Goal: Check status: Check status

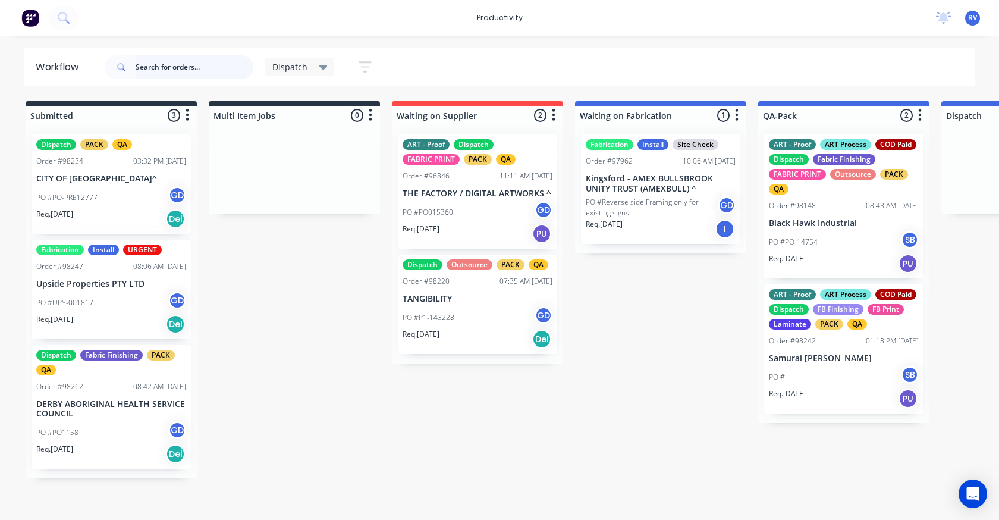
scroll to position [0, 513]
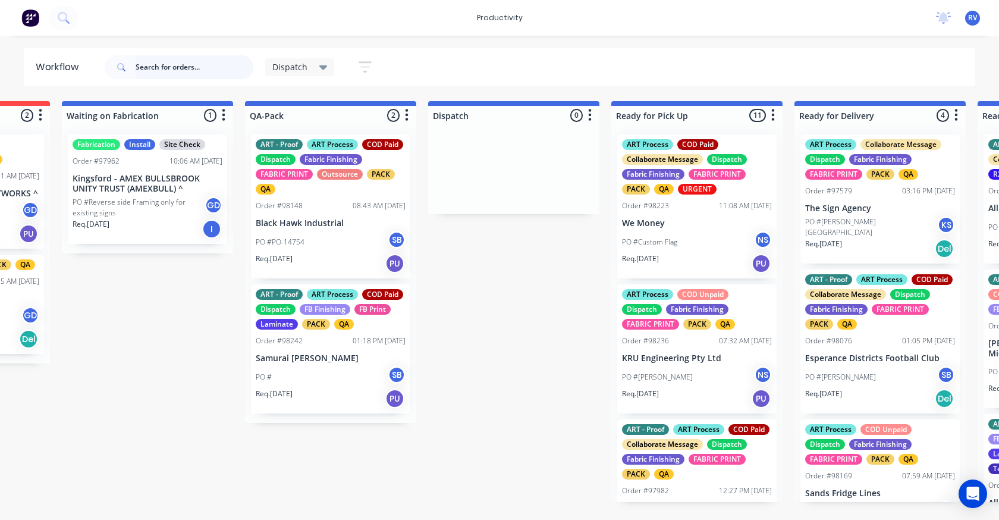
click at [153, 61] on input "text" at bounding box center [195, 67] width 118 height 24
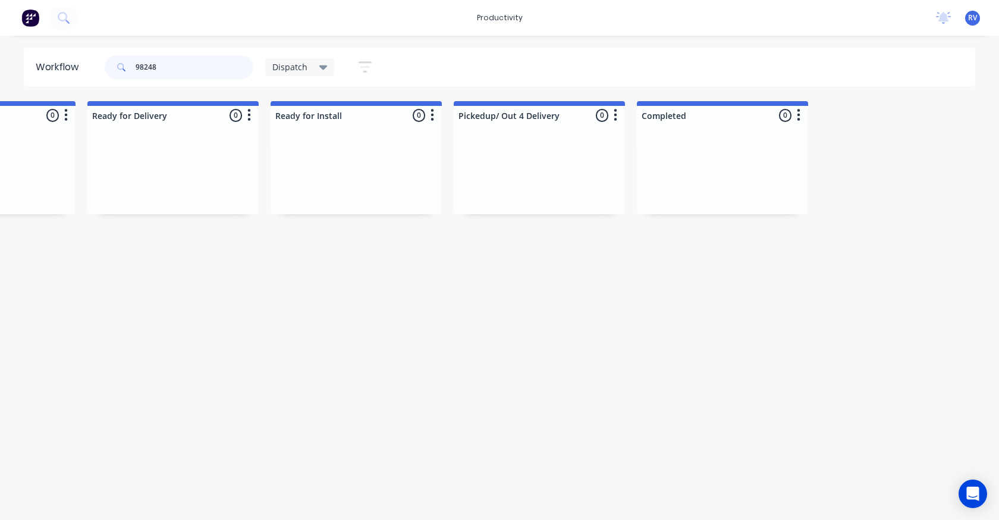
scroll to position [0, 1217]
type input "98248"
click at [288, 65] on span "Dispatch" at bounding box center [289, 67] width 35 height 12
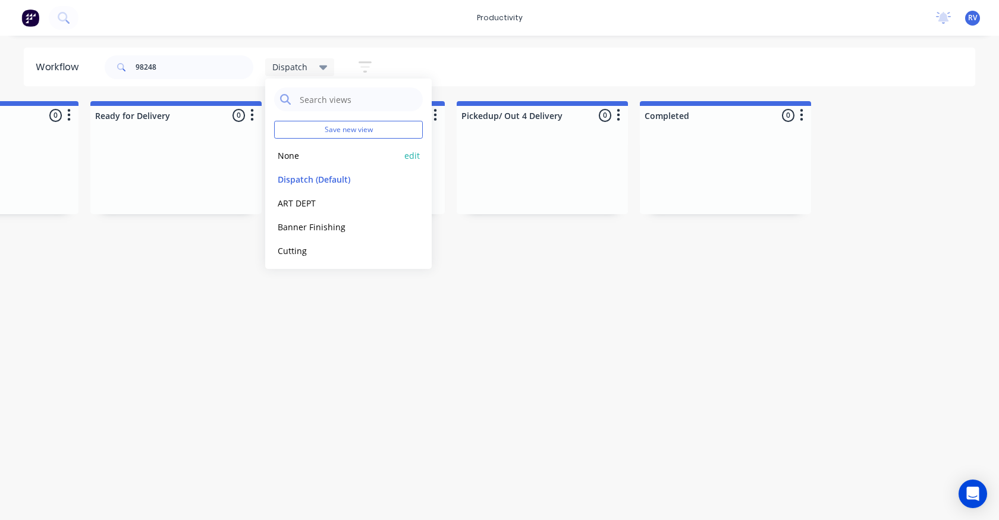
drag, startPoint x: 276, startPoint y: 156, endPoint x: 269, endPoint y: 141, distance: 16.0
click at [276, 156] on button "None" at bounding box center [337, 156] width 127 height 14
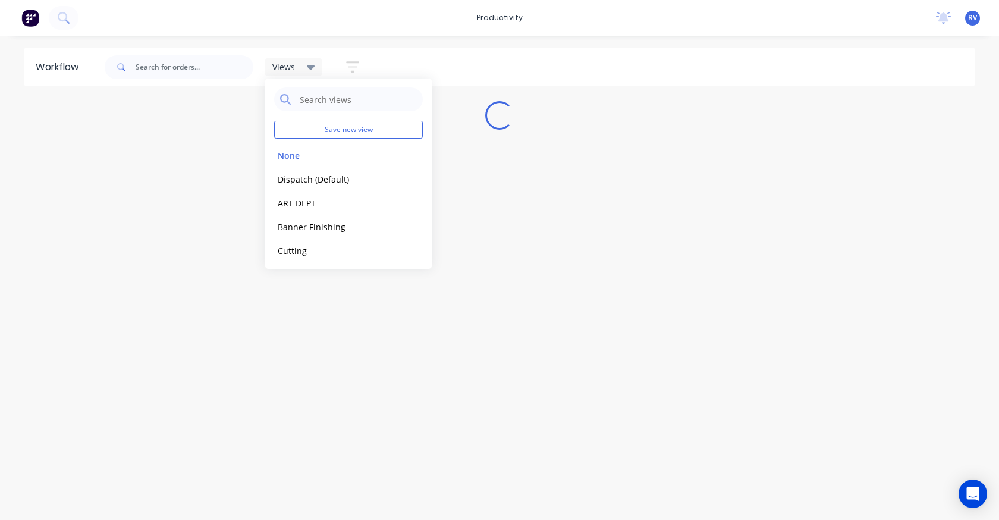
scroll to position [0, 0]
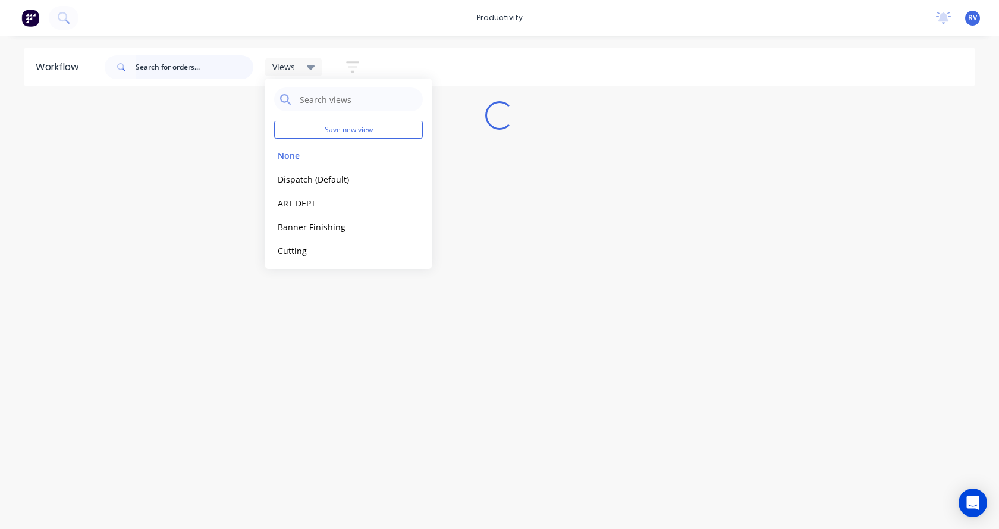
click at [180, 70] on input "text" at bounding box center [195, 67] width 118 height 24
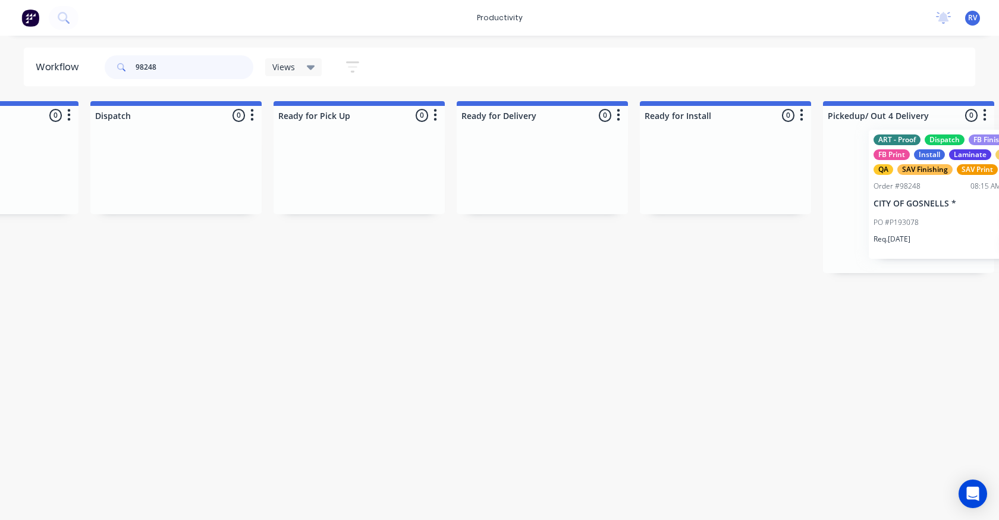
scroll to position [0, 3302]
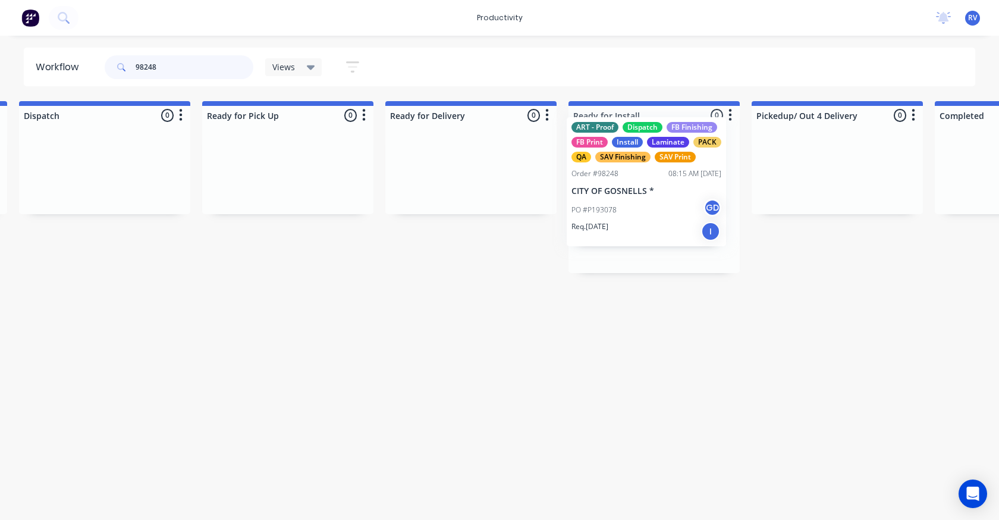
drag, startPoint x: 424, startPoint y: 197, endPoint x: 567, endPoint y: 167, distance: 146.3
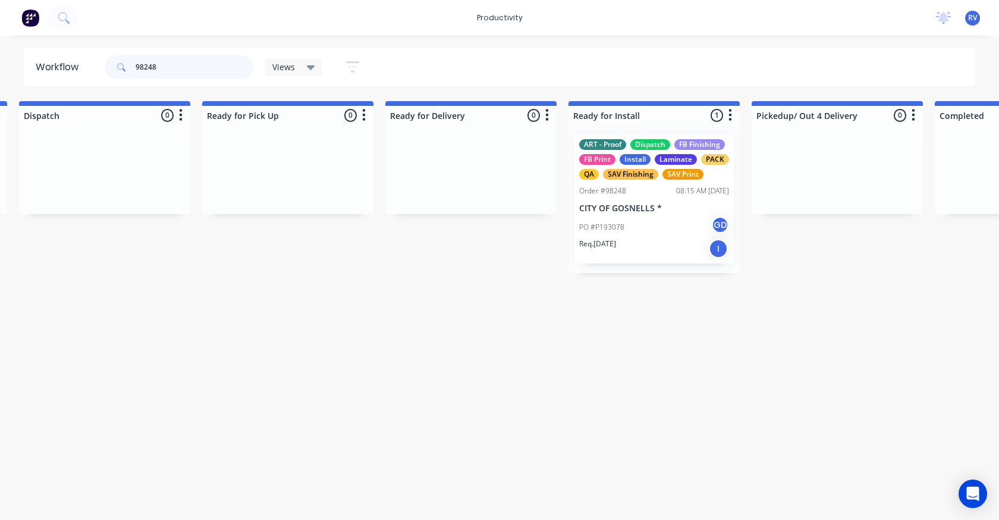
type input "98248"
drag, startPoint x: 272, startPoint y: 65, endPoint x: 281, endPoint y: 73, distance: 11.4
click at [273, 65] on span "Views" at bounding box center [283, 67] width 23 height 12
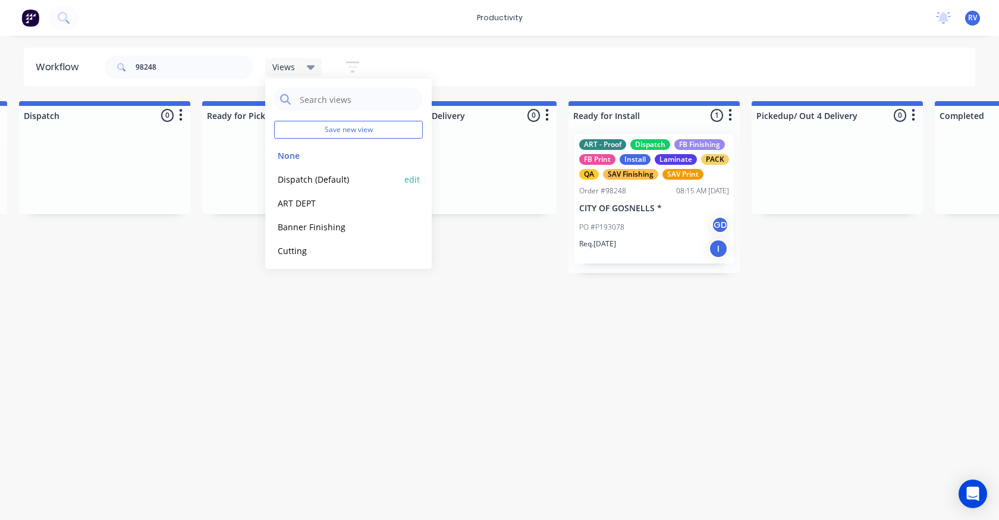
click at [300, 174] on button "Dispatch (Default)" at bounding box center [337, 179] width 127 height 14
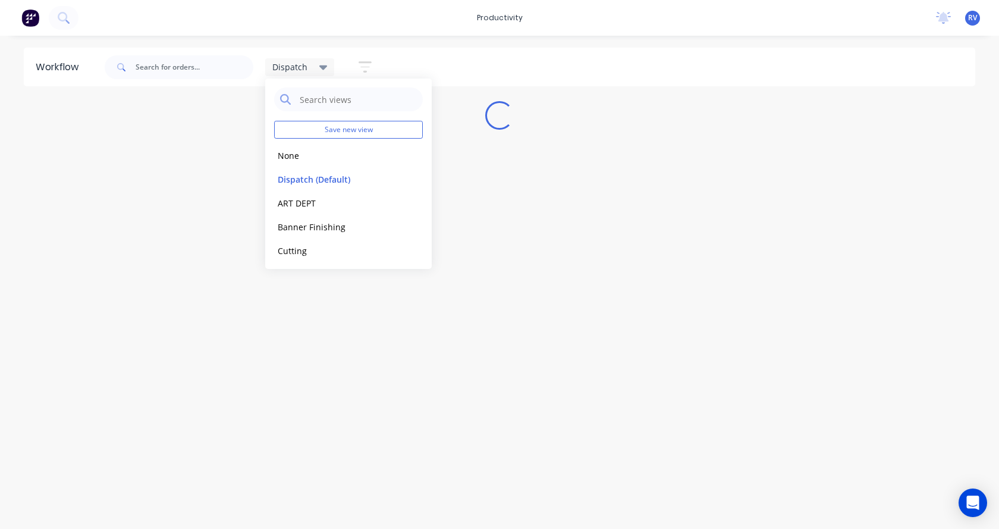
click at [288, 292] on div "Workflow Dispatch Save new view None edit Dispatch (Default) edit ART DEPT edit…" at bounding box center [499, 276] width 999 height 457
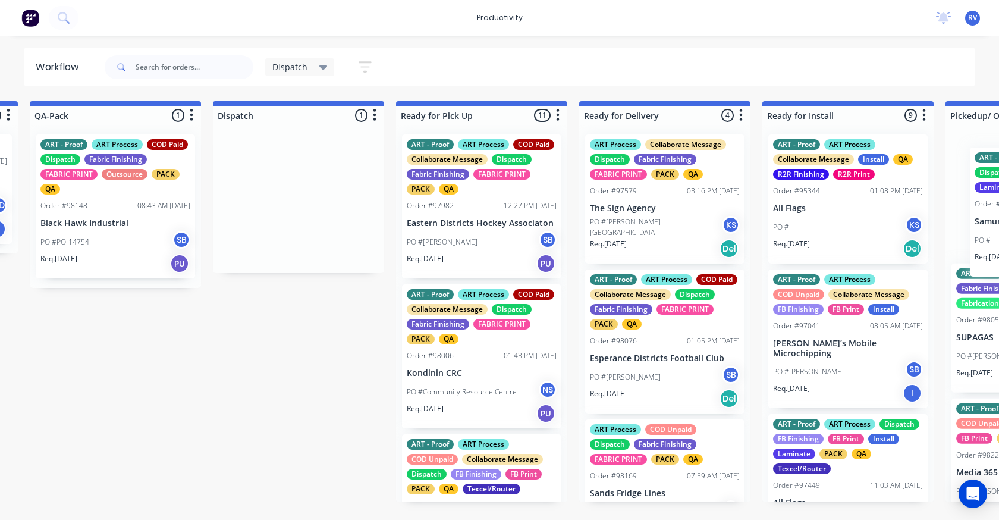
scroll to position [0, 780]
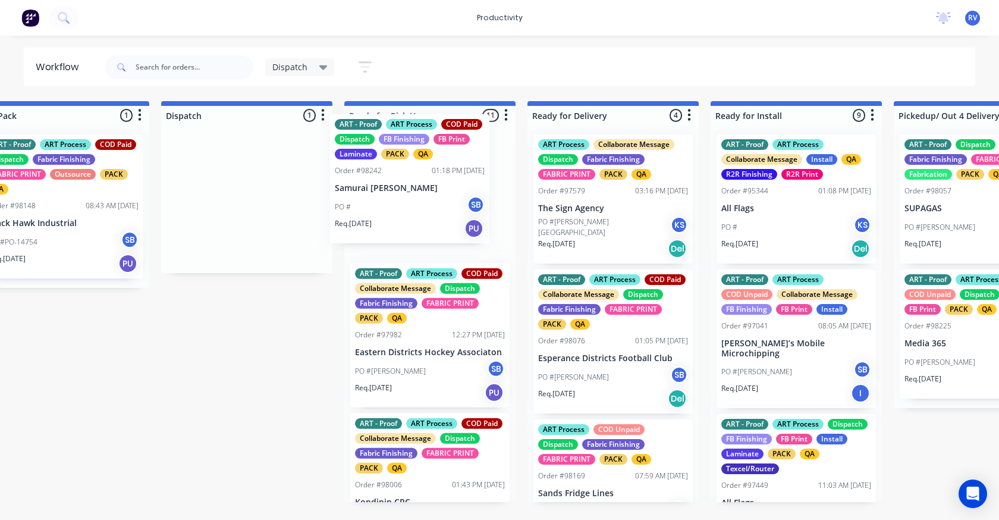
drag, startPoint x: 998, startPoint y: 209, endPoint x: 361, endPoint y: 180, distance: 637.4
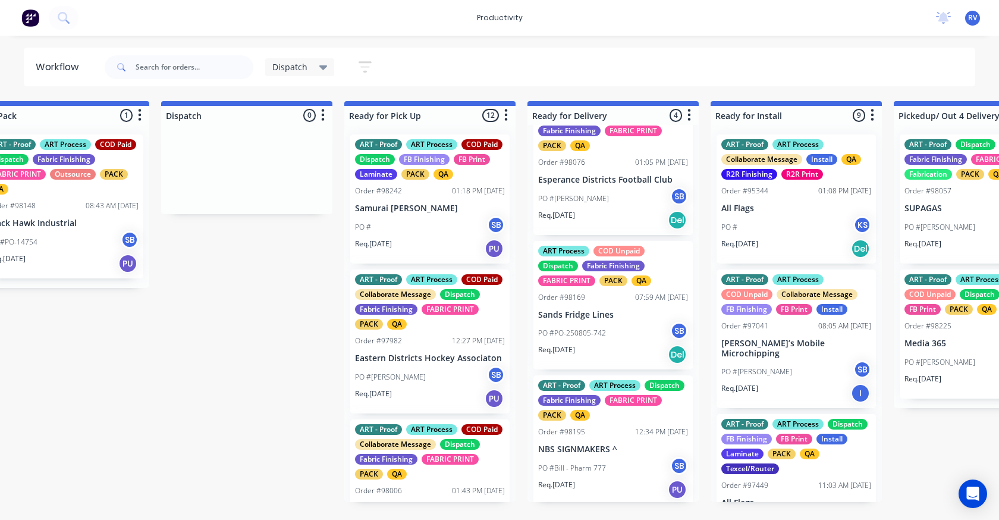
scroll to position [181, 0]
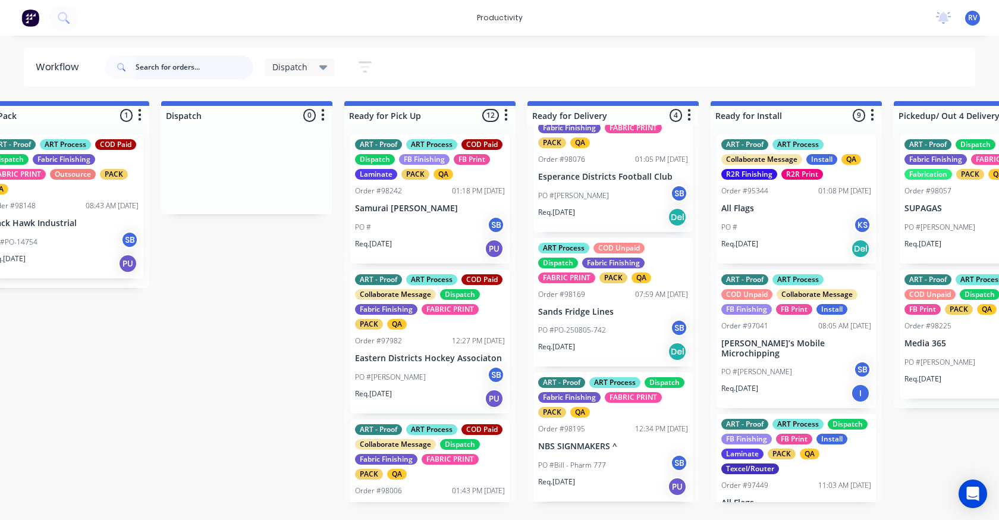
click at [147, 70] on input "text" at bounding box center [195, 67] width 118 height 24
type input "we money"
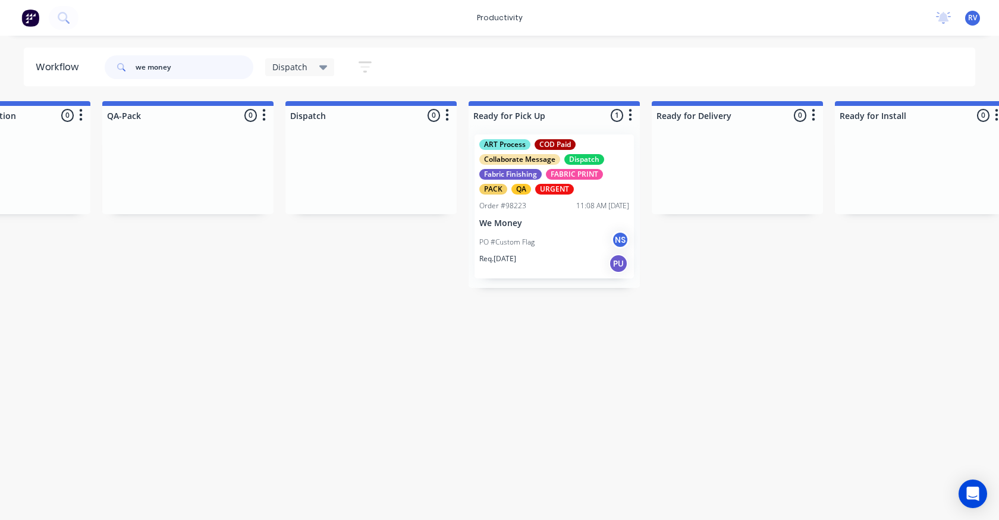
scroll to position [0, 689]
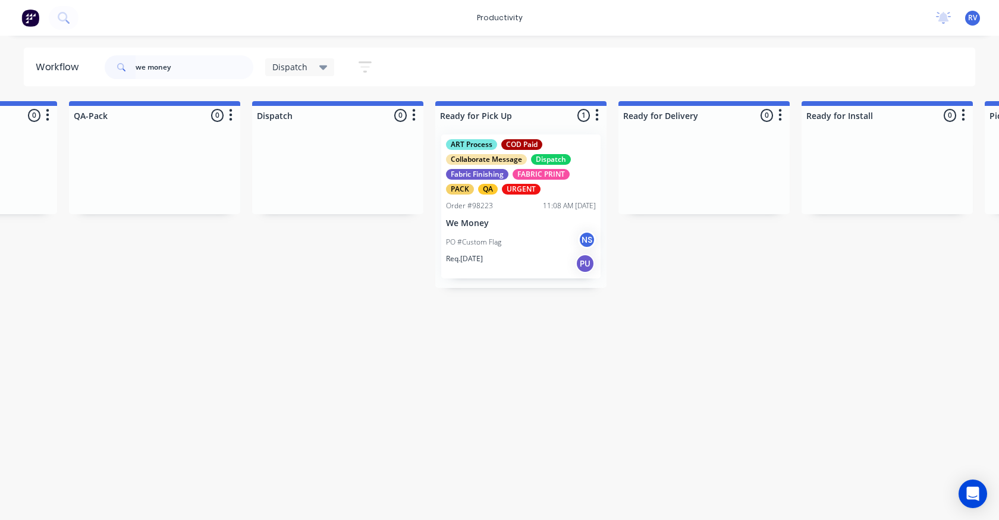
click at [517, 207] on div "Order #98223 11:08 AM [DATE]" at bounding box center [521, 205] width 150 height 11
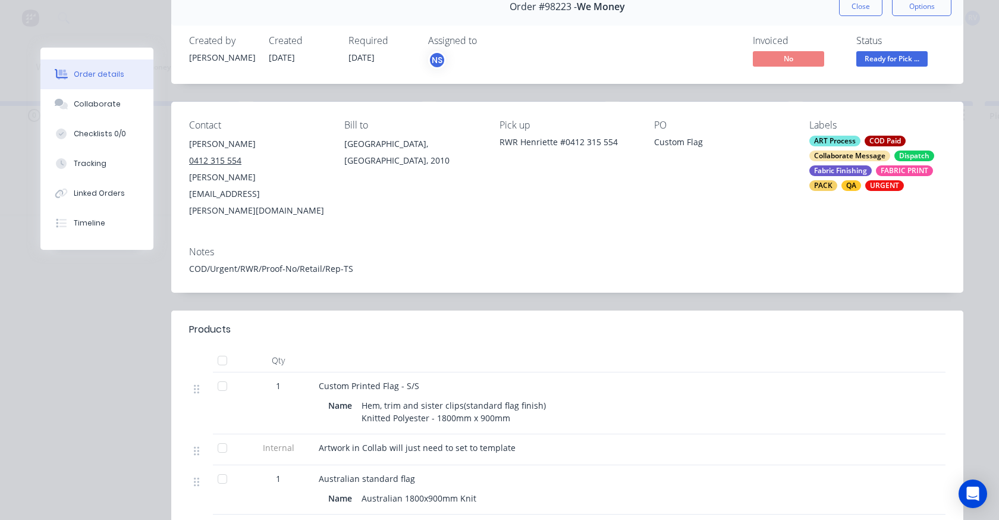
scroll to position [119, 0]
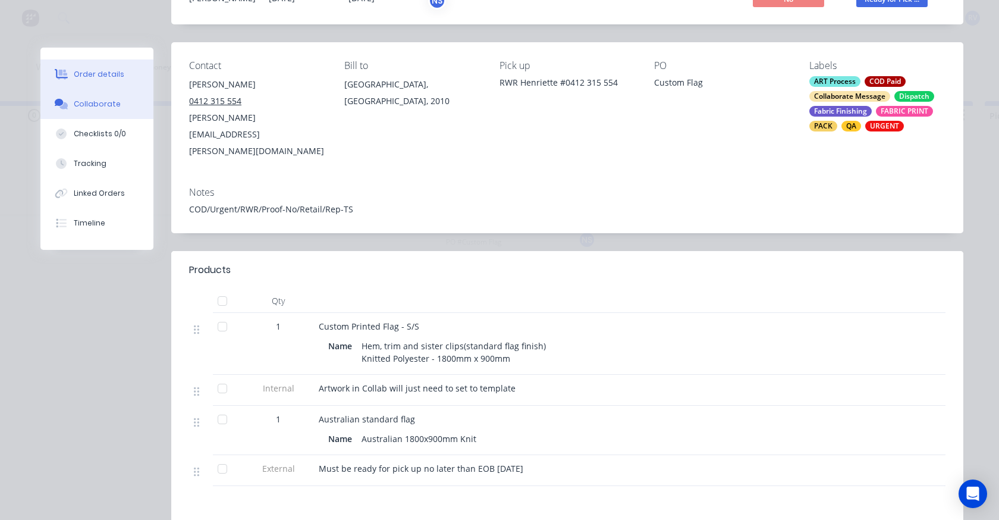
click at [90, 99] on div "Collaborate" at bounding box center [97, 104] width 47 height 11
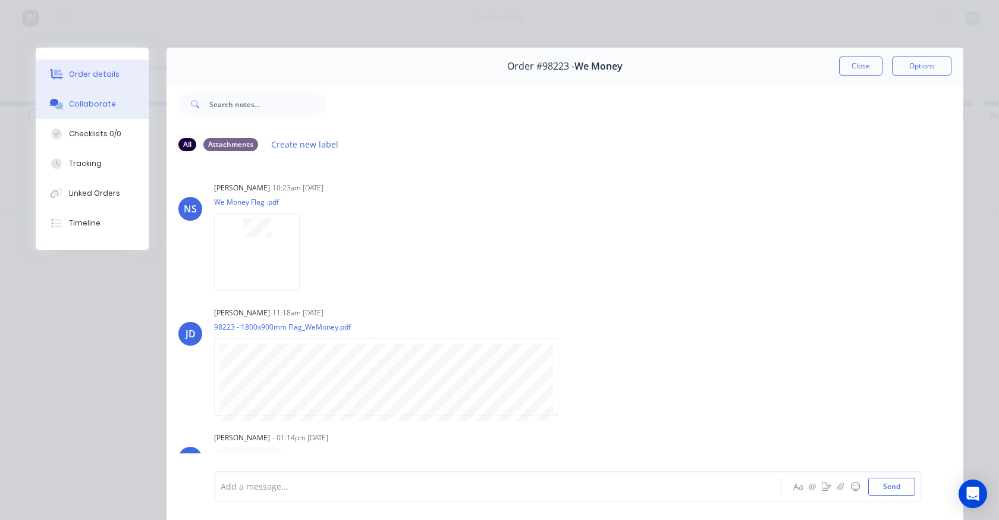
click at [89, 86] on button "Order details" at bounding box center [92, 74] width 113 height 30
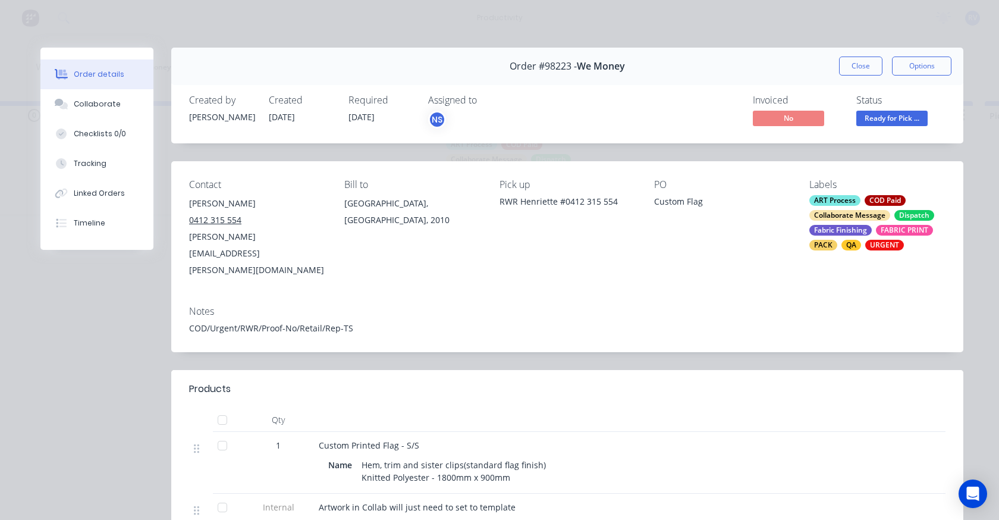
click at [879, 112] on span "Ready for Pick ..." at bounding box center [891, 118] width 71 height 15
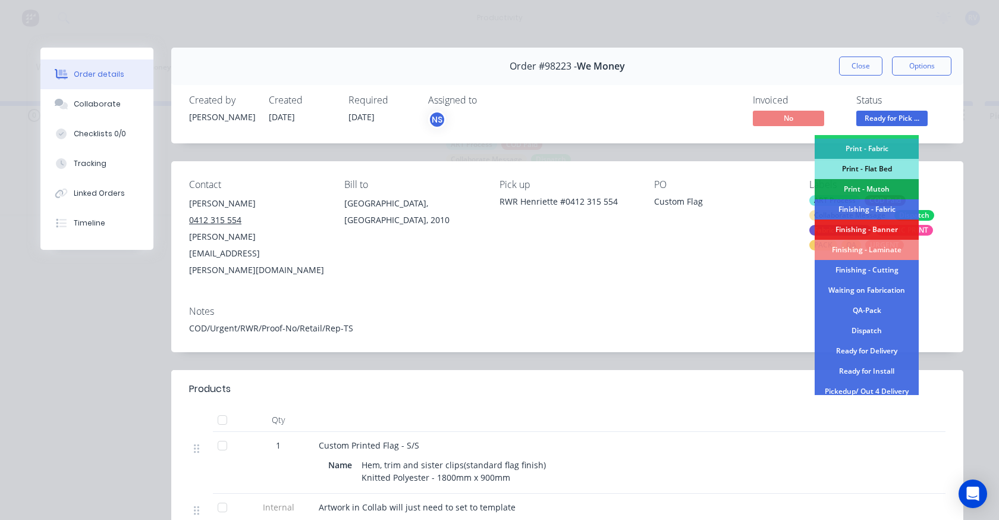
scroll to position [238, 0]
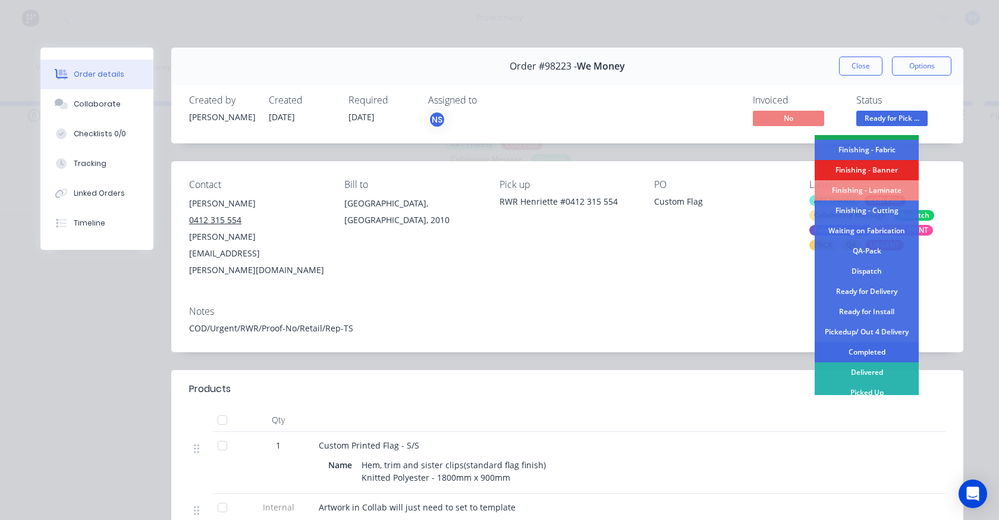
click at [873, 351] on div "Completed" at bounding box center [866, 352] width 104 height 20
